Goal: Transaction & Acquisition: Download file/media

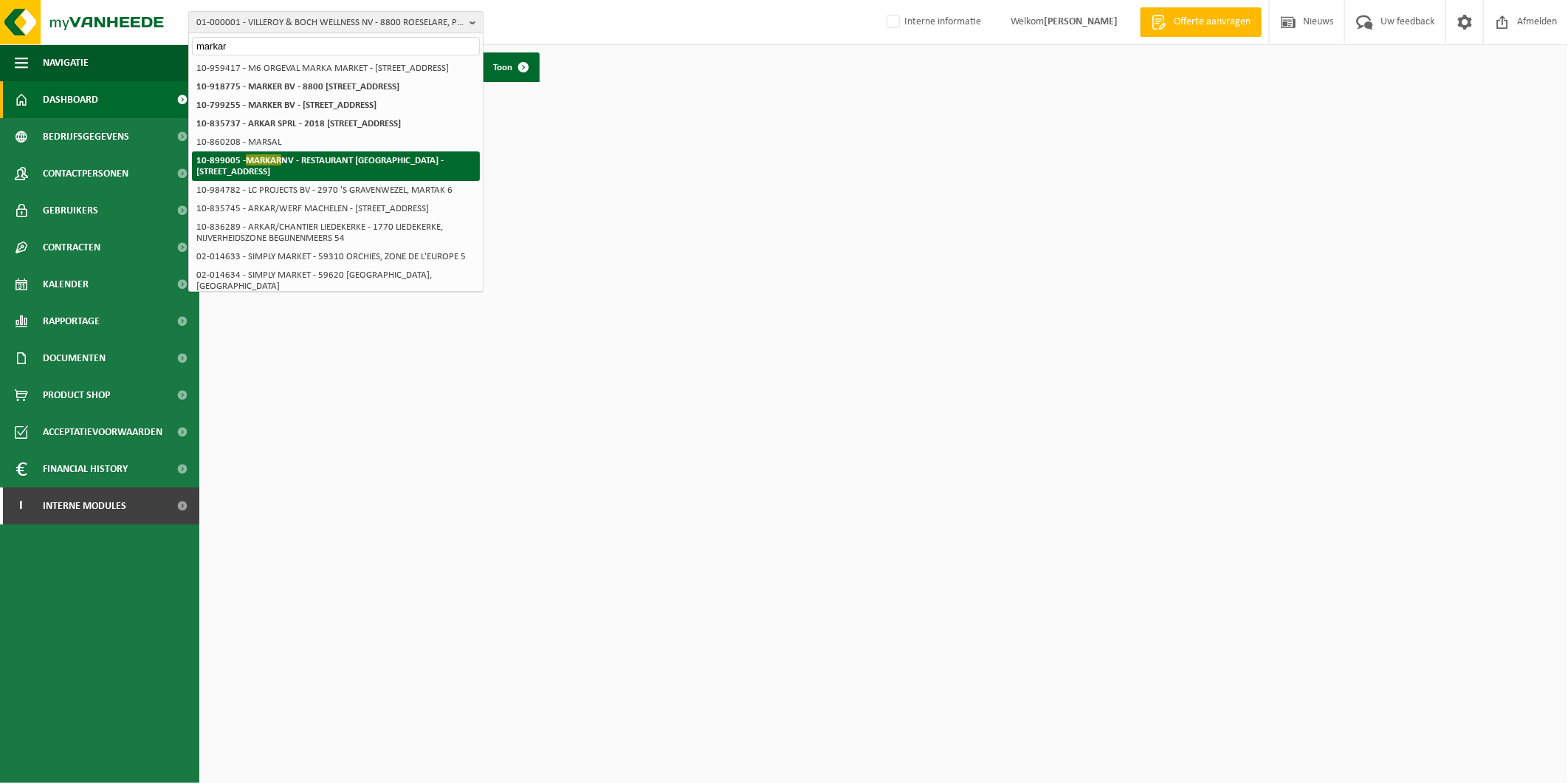
type input "markar"
click at [358, 176] on strong "10-899005 - MARKAR NV - RESTAURANT [GEOGRAPHIC_DATA] - [STREET_ADDRESS]" at bounding box center [320, 166] width 248 height 22
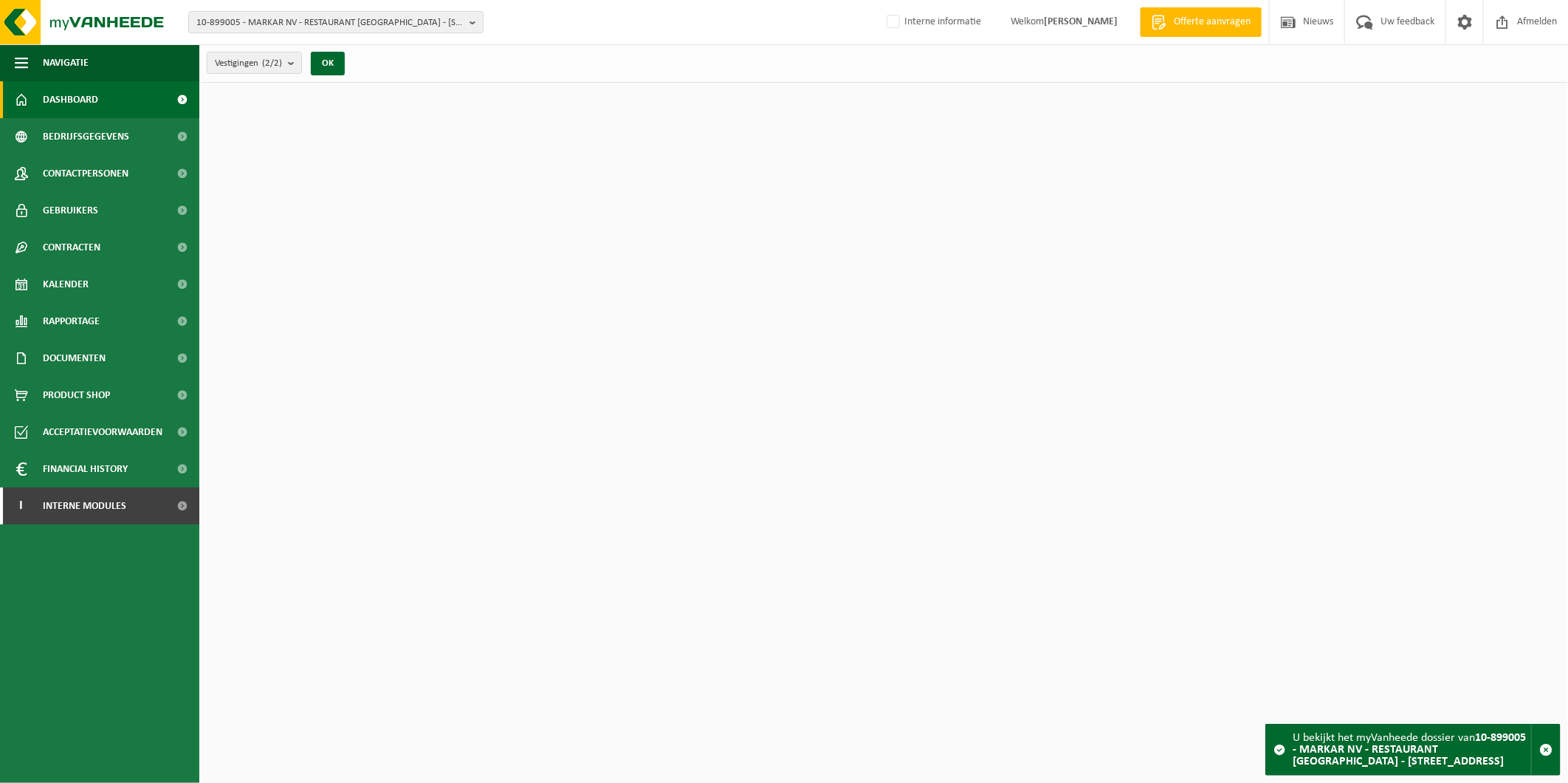
click at [347, 18] on span "10-899005 - MARKAR NV - RESTAURANT [GEOGRAPHIC_DATA] - [STREET_ADDRESS]" at bounding box center [331, 23] width 268 height 22
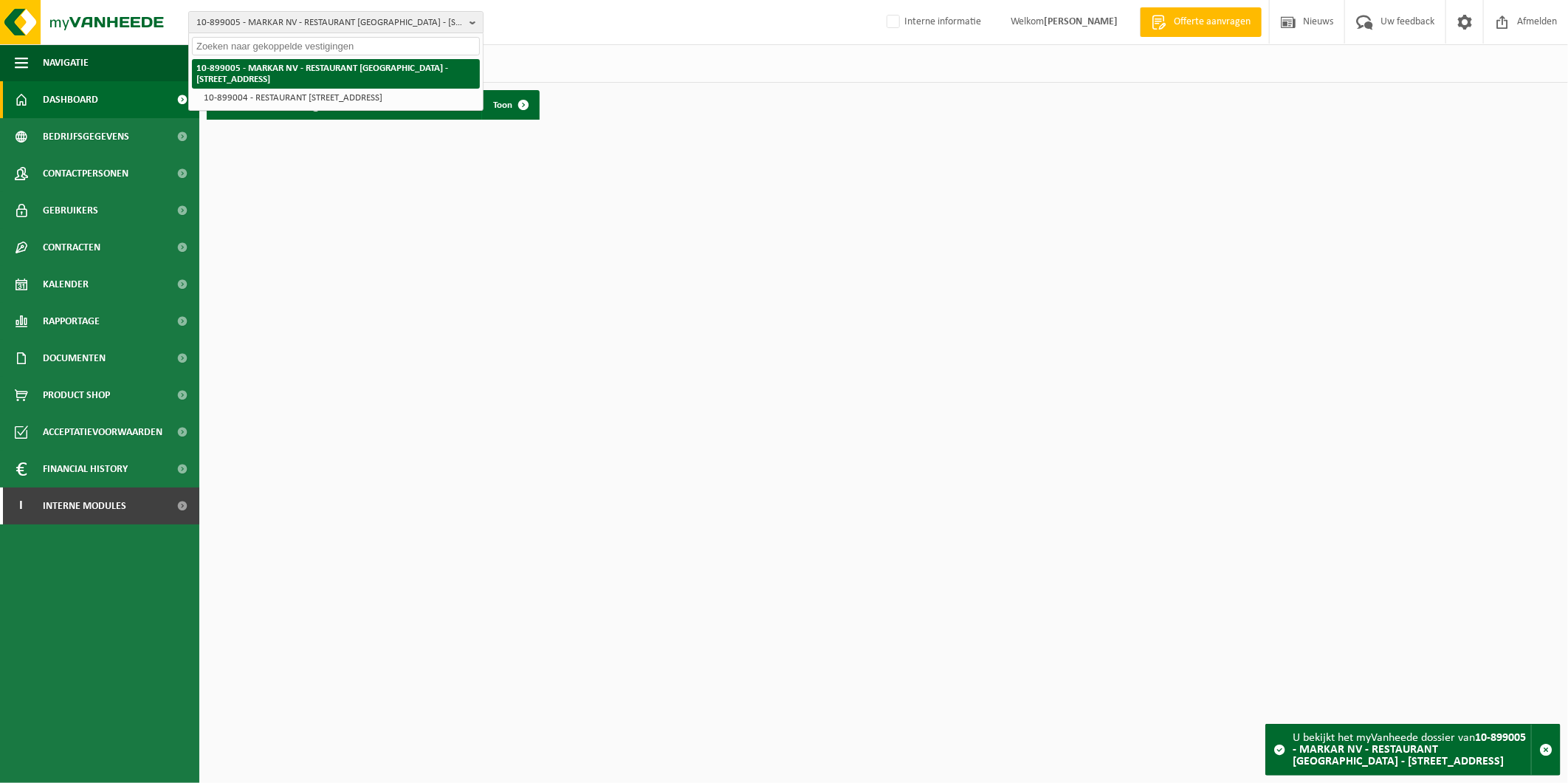
click at [268, 72] on strong "10-899005 - MARKAR NV - RESTAURANT [GEOGRAPHIC_DATA] - [STREET_ADDRESS]" at bounding box center [323, 74] width 252 height 21
click at [76, 363] on span "Documenten" at bounding box center [74, 357] width 63 height 37
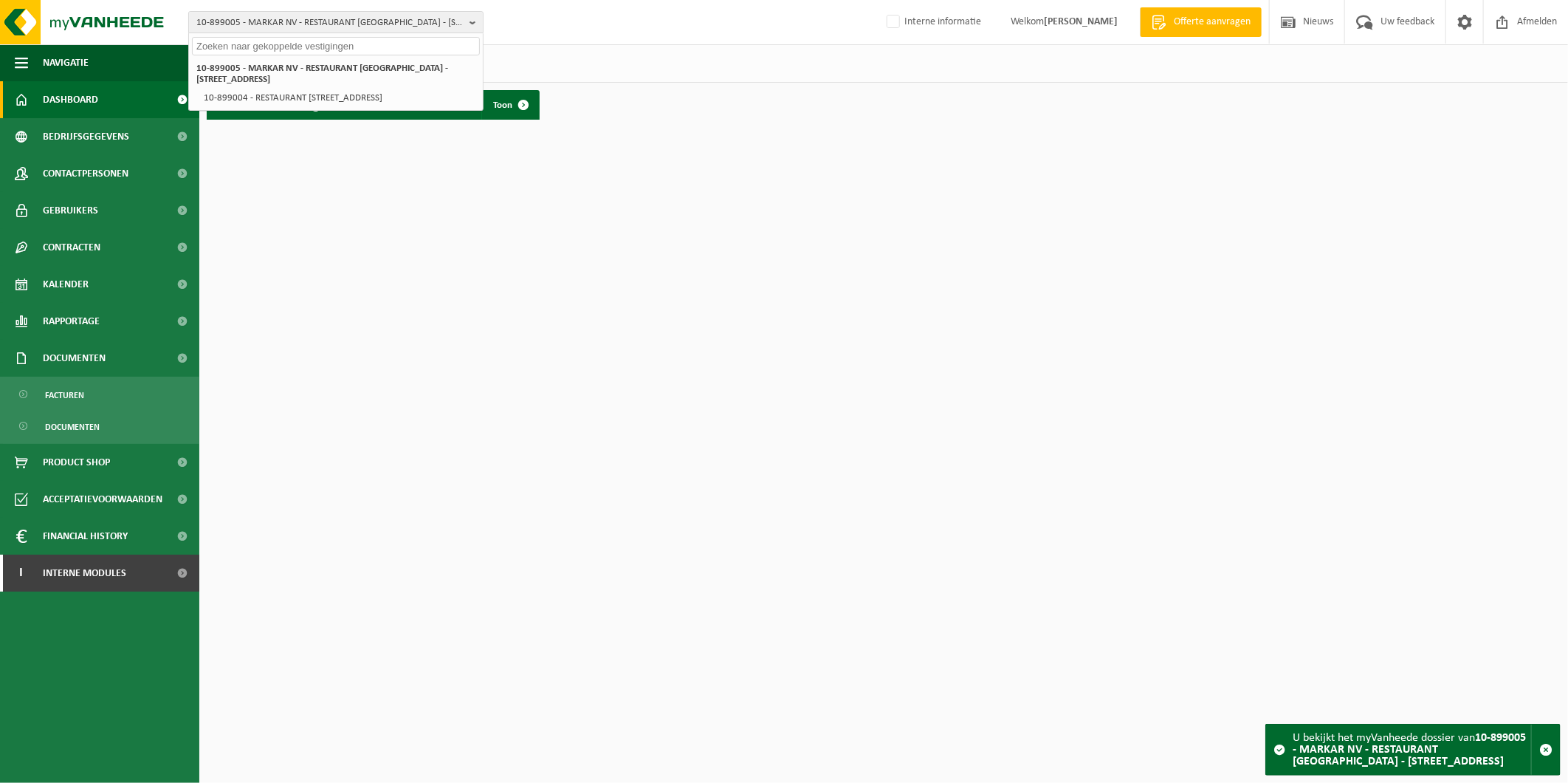
click at [69, 392] on span "Facturen" at bounding box center [64, 395] width 39 height 28
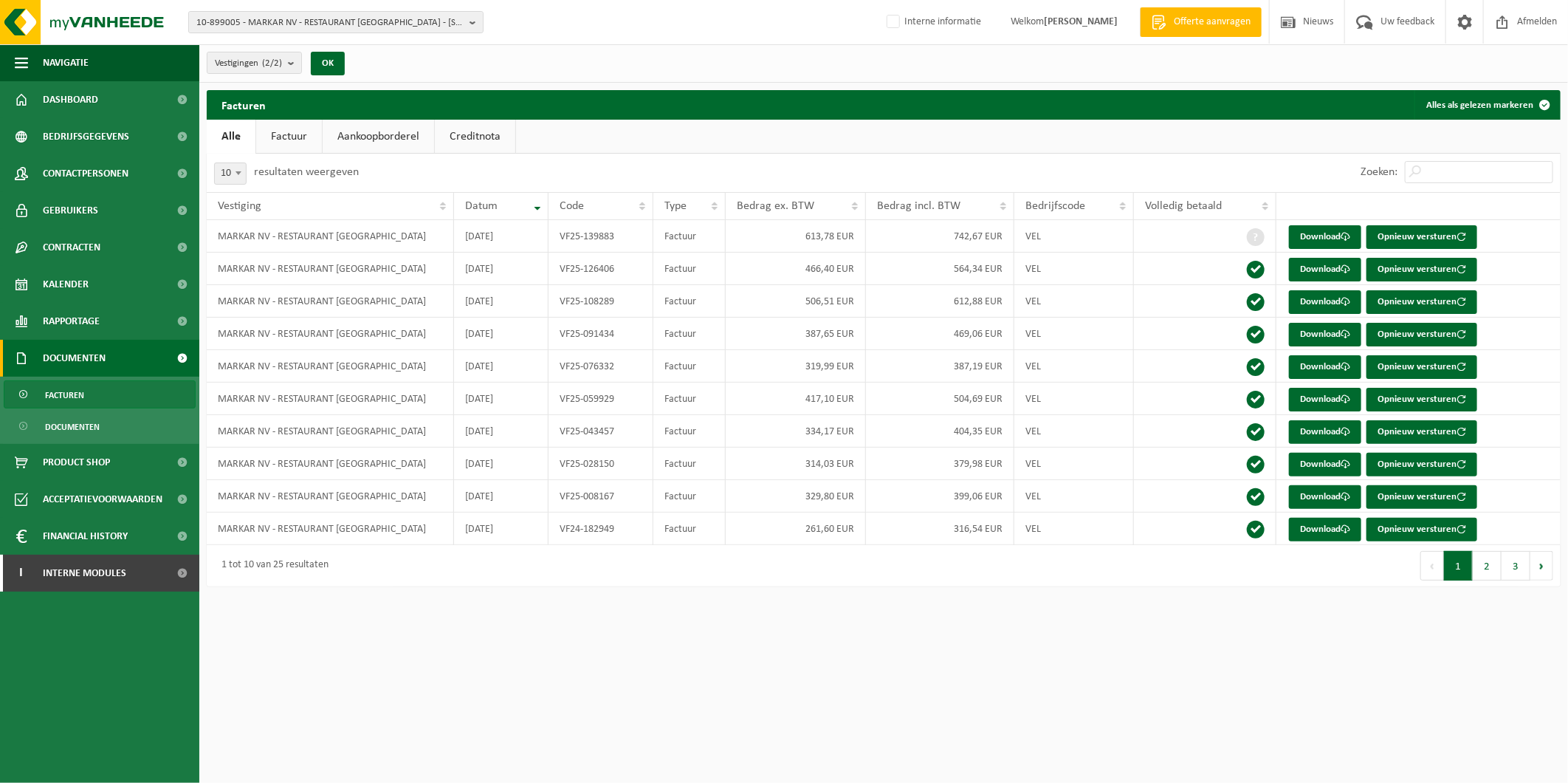
click at [293, 130] on link "Factuur" at bounding box center [289, 136] width 66 height 34
click at [1330, 237] on link "Download" at bounding box center [1326, 237] width 72 height 23
